Goal: Task Accomplishment & Management: Manage account settings

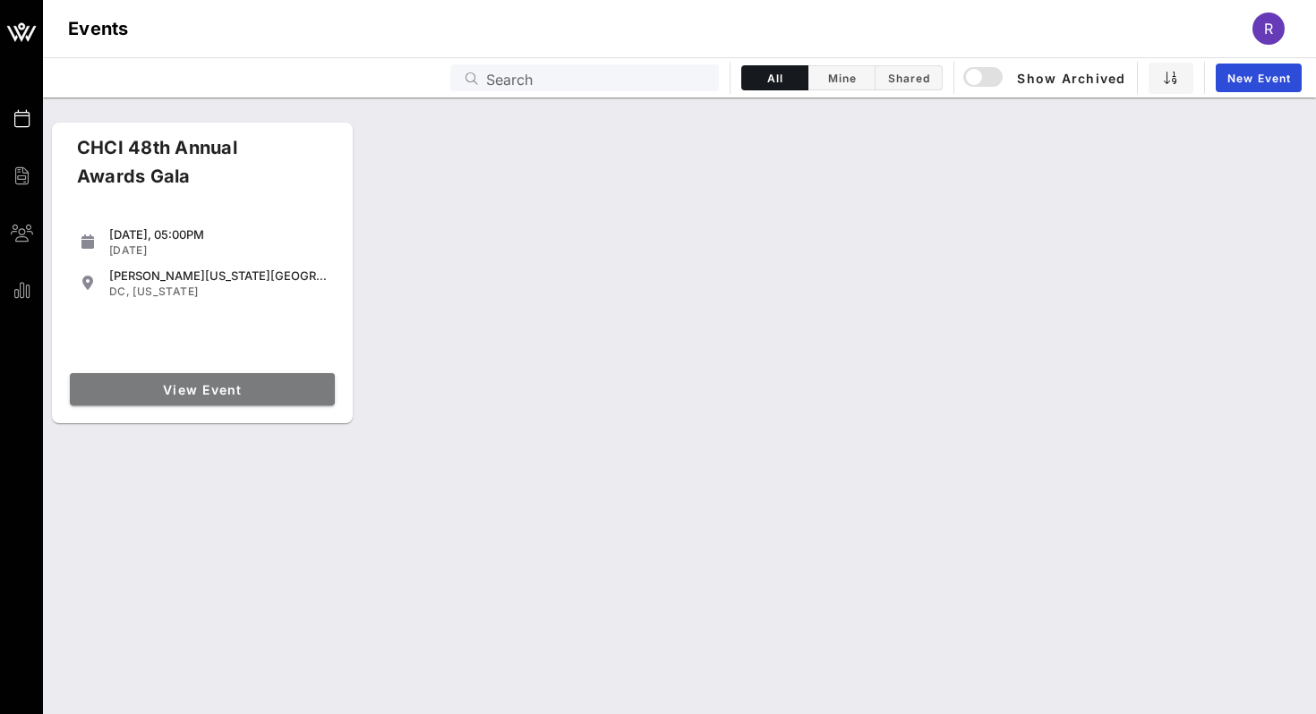
click at [218, 382] on span "View Event" at bounding box center [202, 389] width 251 height 15
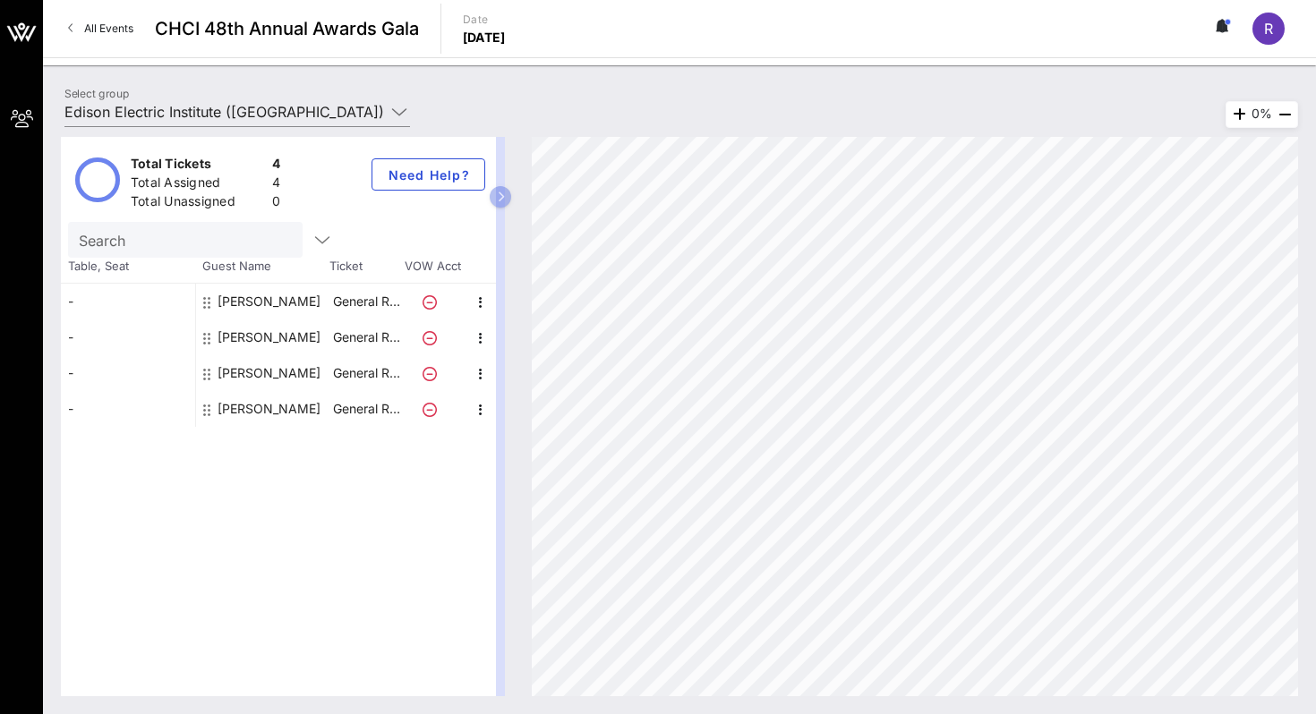
click at [282, 124] on div "Total Tickets 4 Total Assigned 4 Total Unassigned 0 Need Help? Search Table, Se…" at bounding box center [679, 416] width 1273 height 595
click at [282, 112] on input "Edison Electric Institute ([GEOGRAPHIC_DATA]) [[PERSON_NAME], [EMAIL_ADDRESS][D…" at bounding box center [224, 112] width 320 height 29
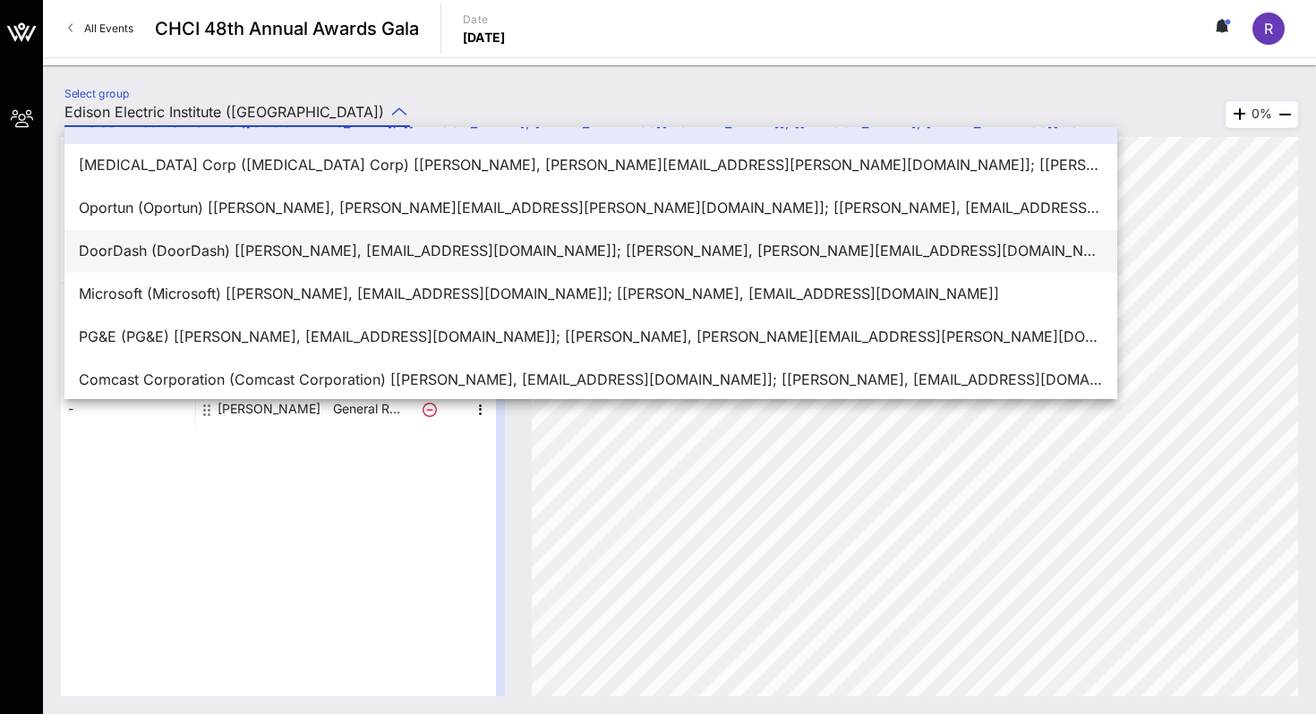
scroll to position [43, 0]
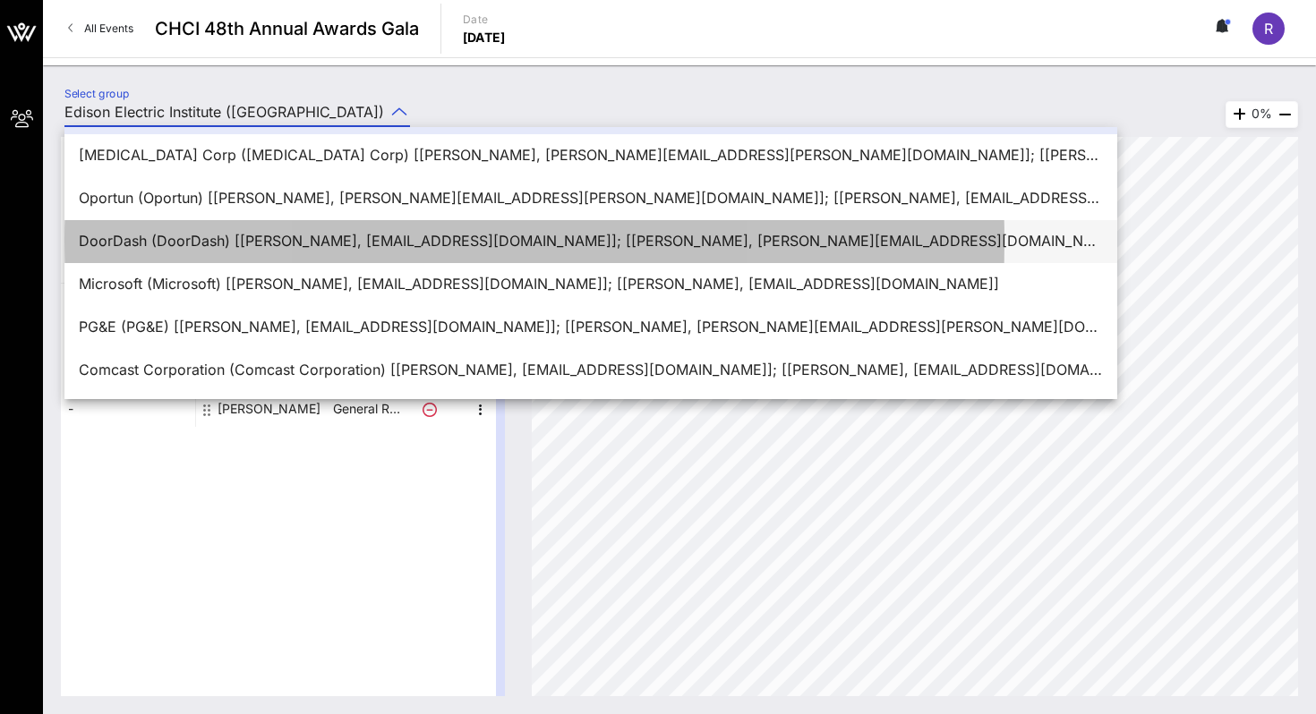
click at [206, 239] on div "DoorDash (DoorDash) [[PERSON_NAME], [EMAIL_ADDRESS][DOMAIN_NAME]]; [[PERSON_NAM…" at bounding box center [591, 241] width 1024 height 17
type input "DoorDash (DoorDash) [[PERSON_NAME], [EMAIL_ADDRESS][DOMAIN_NAME]]; [[PERSON_NAM…"
